Goal: Contribute content: Add original content to the website for others to see

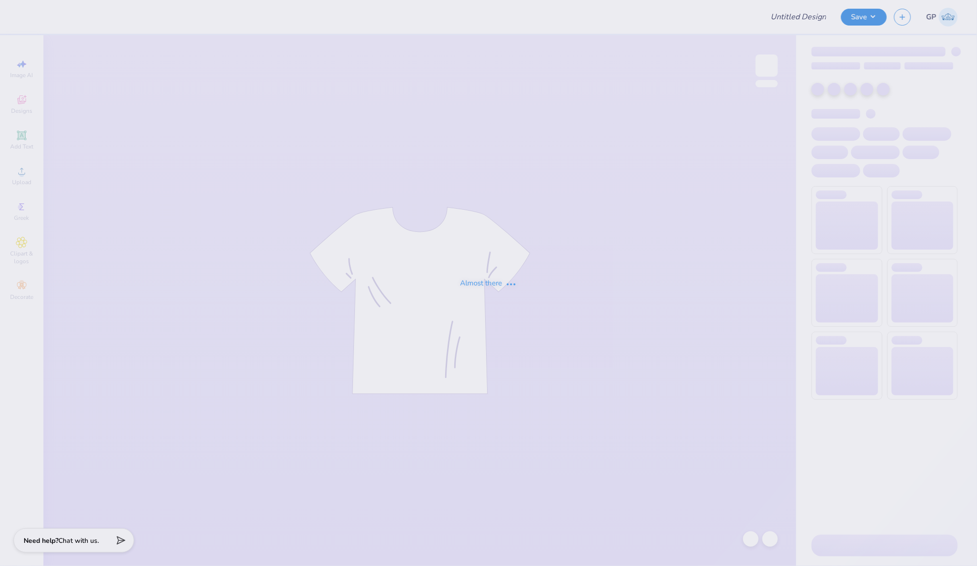
type input "Titans spirit wear"
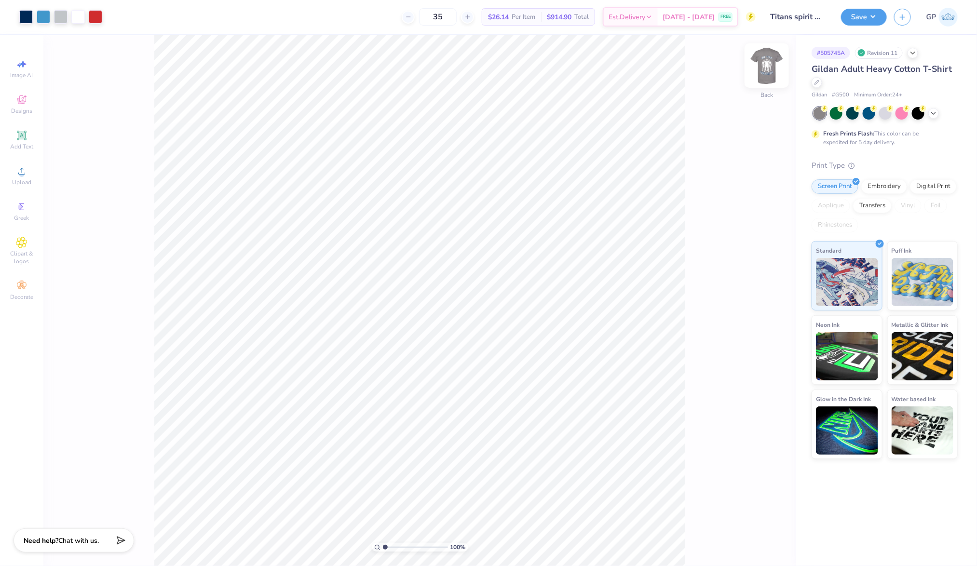
click at [761, 65] on img at bounding box center [766, 65] width 39 height 39
click at [763, 274] on input "15.88" at bounding box center [760, 278] width 35 height 13
type input "15"
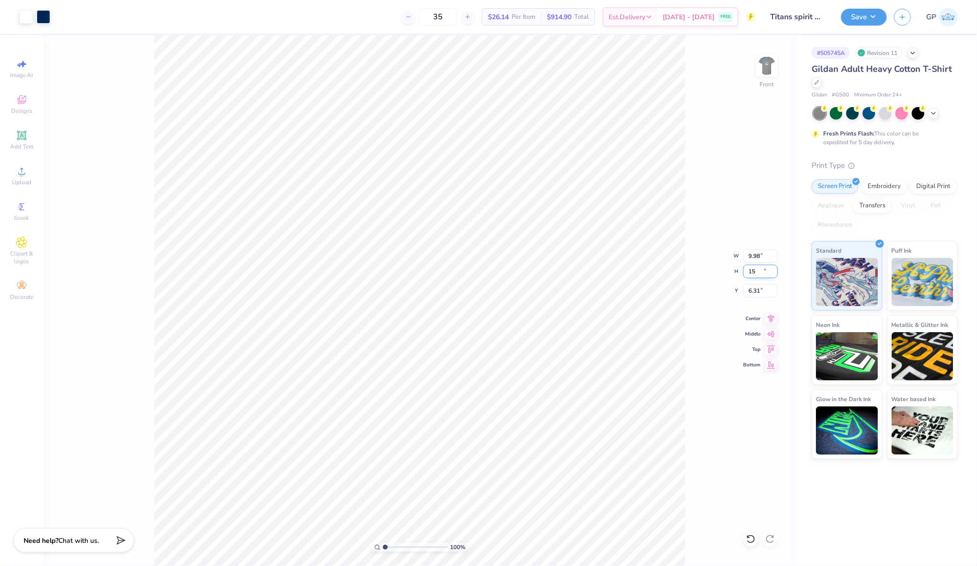
type input "9.98"
type input "15.00"
type input "6.31"
click at [756, 289] on input "6.31" at bounding box center [760, 290] width 35 height 13
click at [693, 283] on div "100 % Front W 9.98 9.98 " H 15.00 15.00 " Y 6.31 6.31 " Center Middle Top Bottom" at bounding box center [419, 300] width 752 height 531
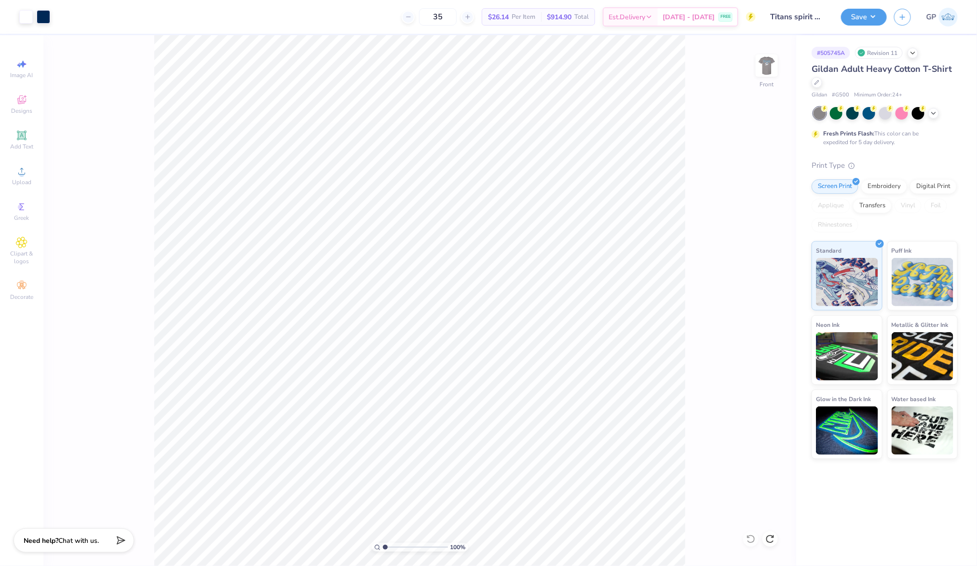
click at [693, 283] on div "100 % Front" at bounding box center [419, 300] width 752 height 531
click at [754, 271] on input "15.88" at bounding box center [760, 271] width 35 height 13
type input "15"
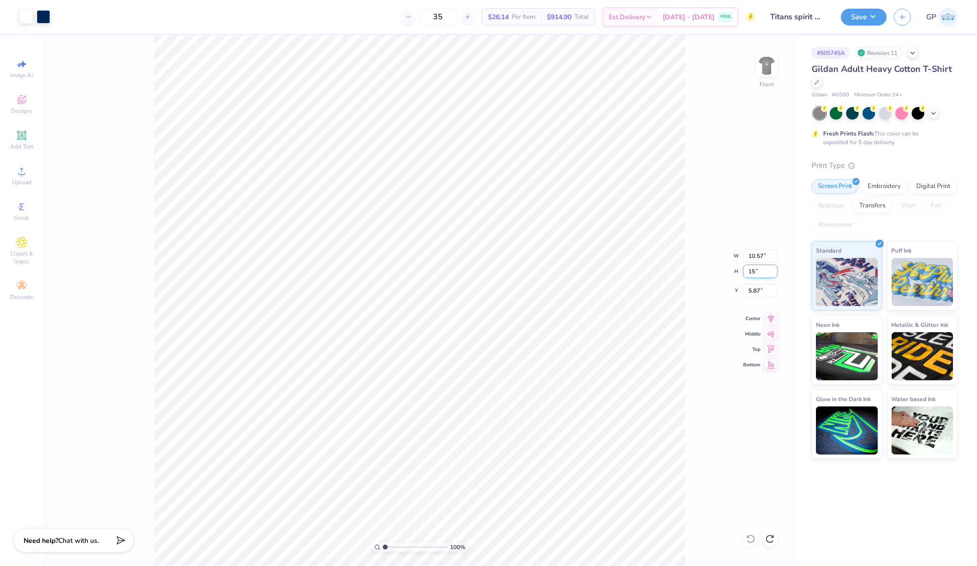
type input "9.98"
type input "15.00"
click at [758, 286] on input "6.31" at bounding box center [760, 290] width 35 height 13
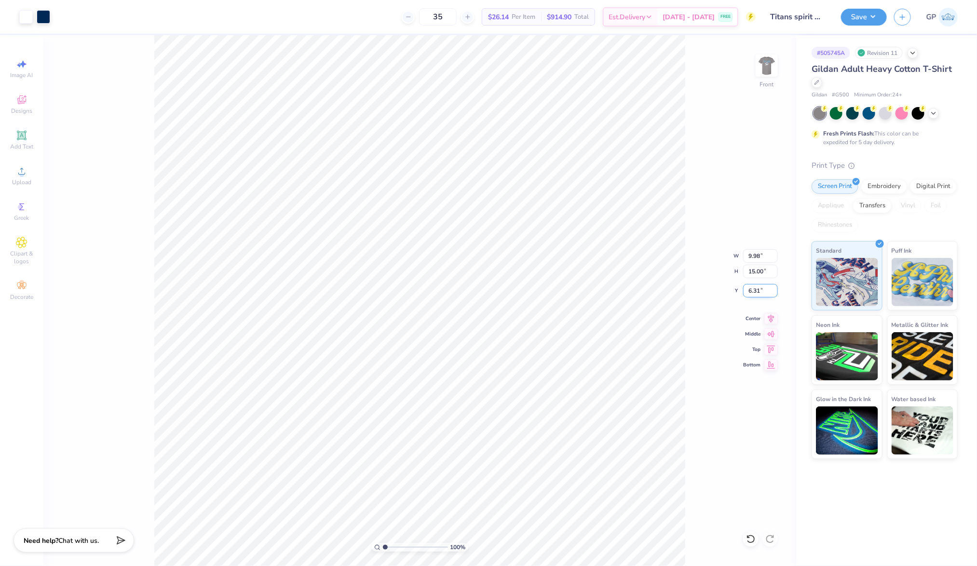
click at [758, 286] on input "6.31" at bounding box center [760, 290] width 35 height 13
type input "6.00"
click at [777, 57] on img at bounding box center [766, 65] width 39 height 39
click at [17, 165] on div "Upload" at bounding box center [22, 175] width 34 height 28
click at [80, 15] on div at bounding box center [77, 15] width 13 height 13
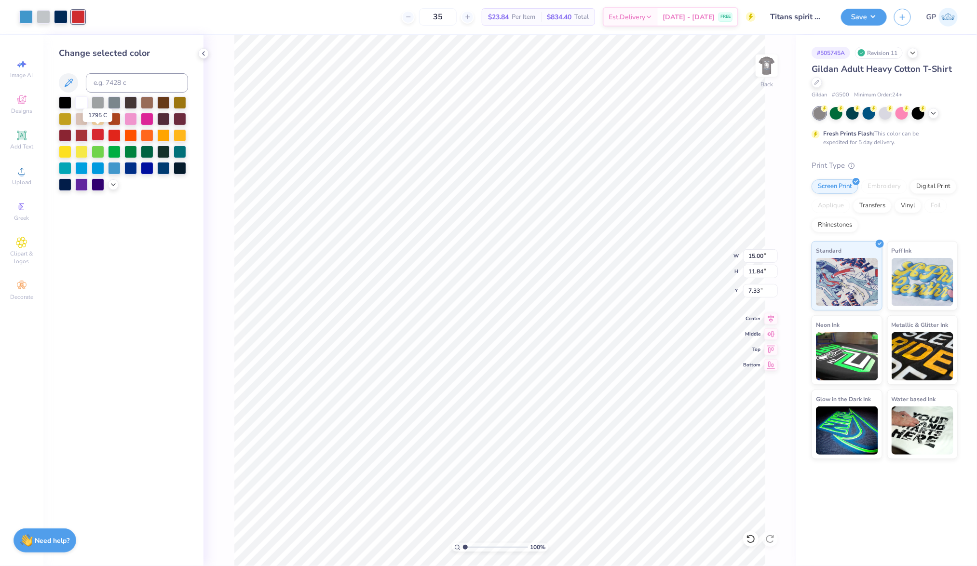
click at [104, 132] on div at bounding box center [98, 134] width 13 height 13
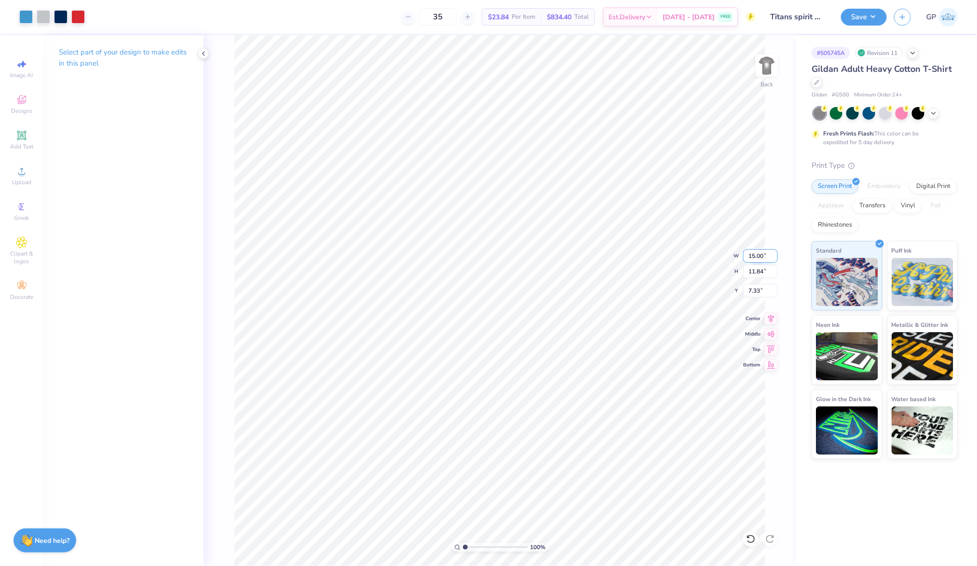
click at [766, 251] on input "15.00" at bounding box center [760, 255] width 35 height 13
type input "12.00"
type input "9.47"
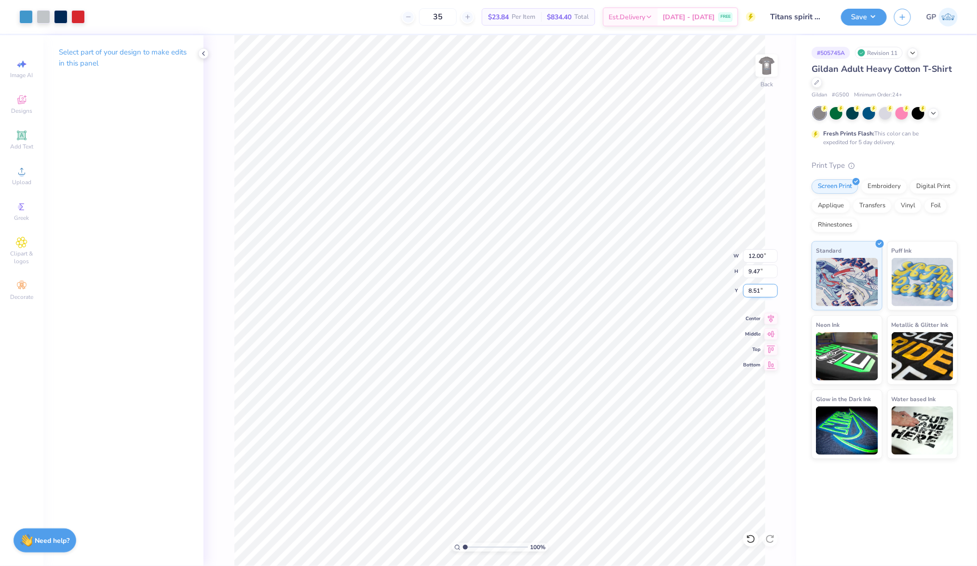
click at [752, 295] on input "8.51" at bounding box center [760, 290] width 35 height 13
type input "3.00"
click at [869, 18] on button "Save" at bounding box center [864, 15] width 46 height 17
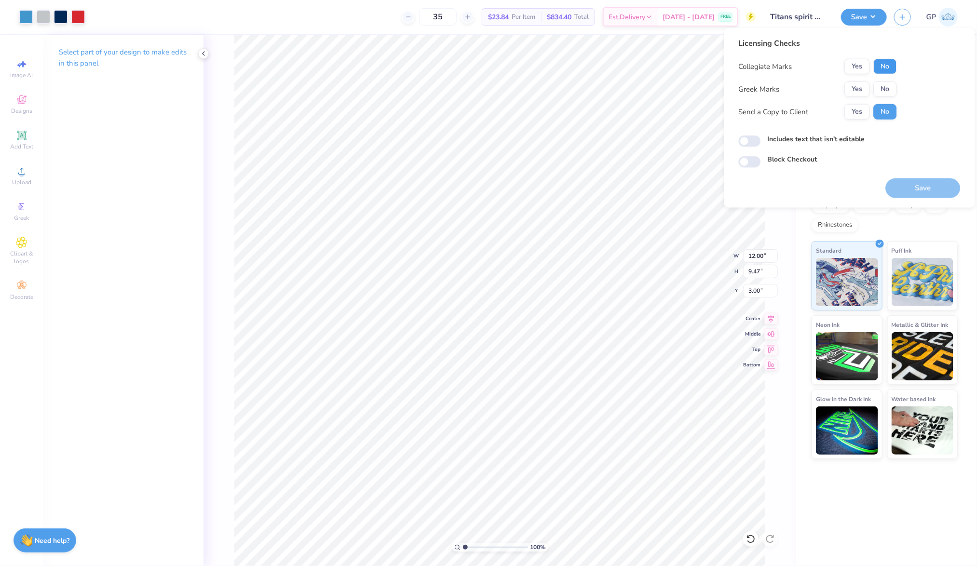
click at [889, 62] on button "No" at bounding box center [884, 66] width 23 height 15
click at [884, 91] on button "No" at bounding box center [884, 88] width 23 height 15
click at [755, 136] on input "Includes text that isn't editable" at bounding box center [750, 141] width 22 height 12
checkbox input "true"
click at [909, 187] on button "Save" at bounding box center [923, 188] width 75 height 20
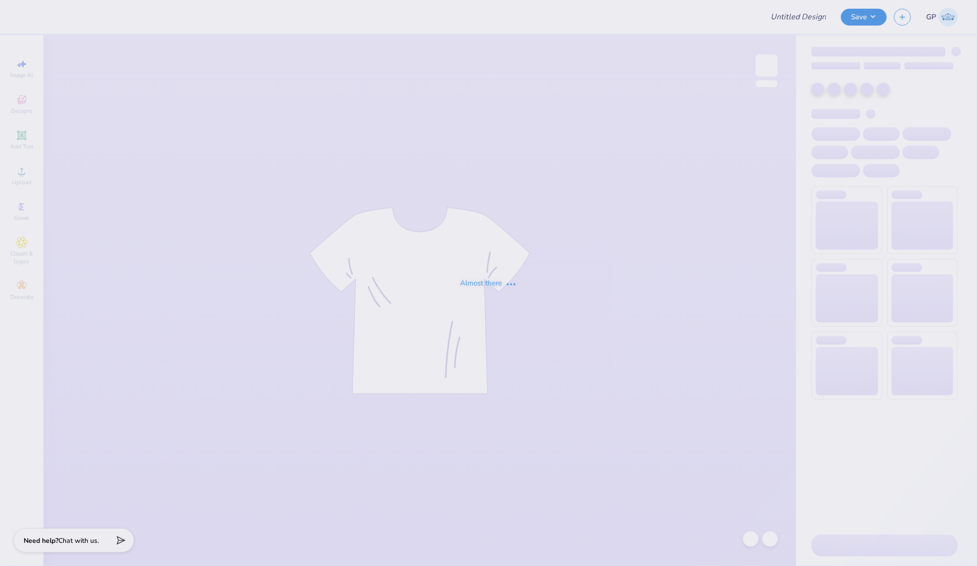
type input "version 1"
